Goal: Information Seeking & Learning: Find specific fact

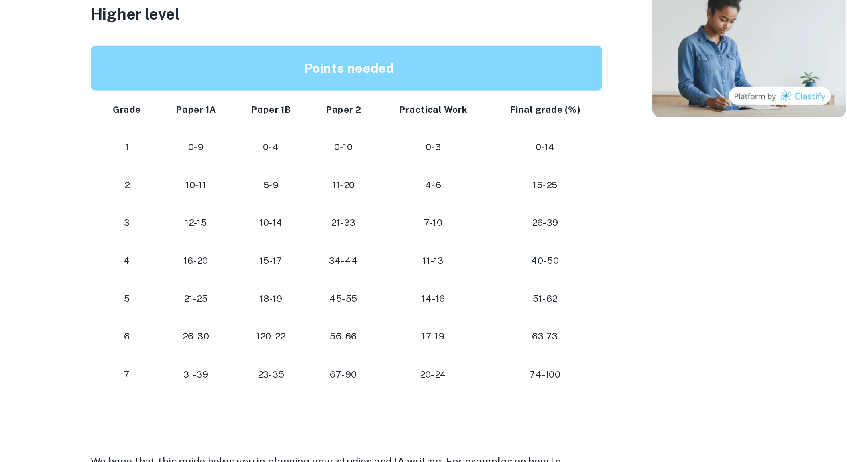
scroll to position [544, 0]
click at [486, 405] on p "74-100" at bounding box center [480, 407] width 58 height 11
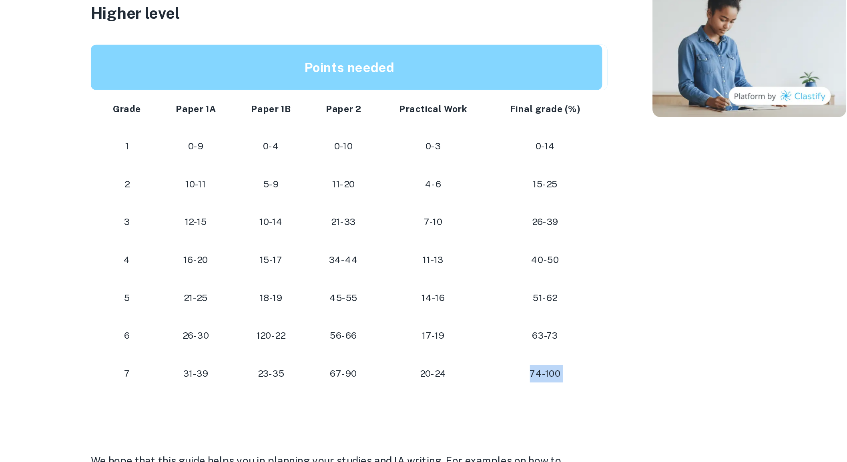
click at [484, 406] on p "74-100" at bounding box center [480, 407] width 58 height 11
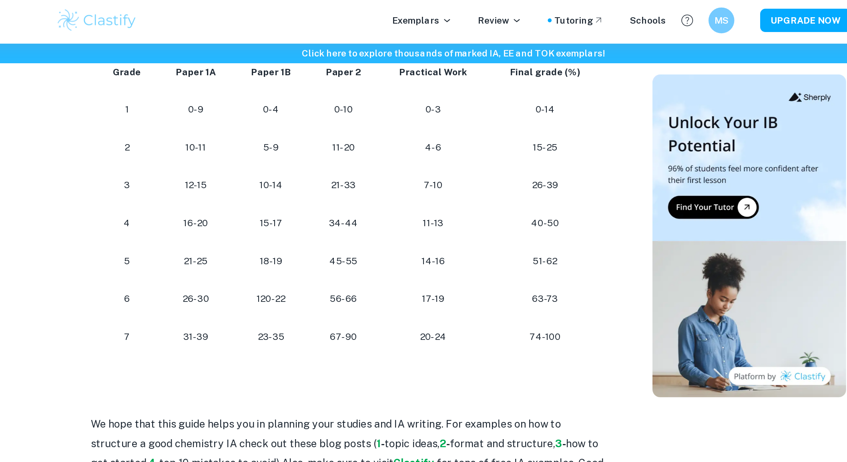
scroll to position [741, 0]
